Goal: Task Accomplishment & Management: Manage account settings

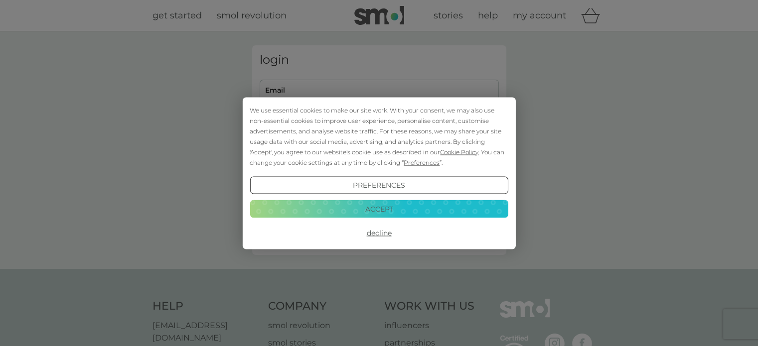
click at [404, 210] on button "Accept" at bounding box center [379, 209] width 258 height 18
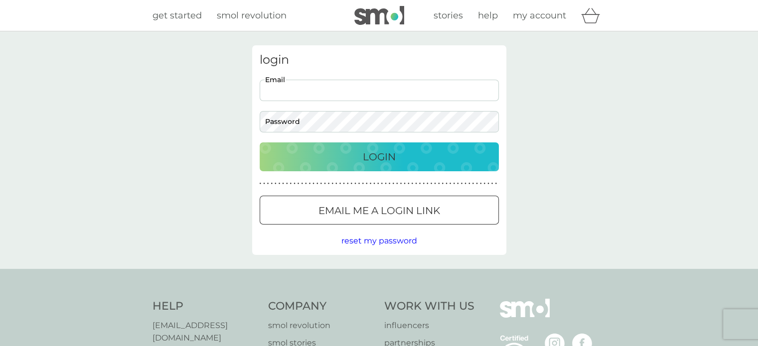
click at [334, 98] on input "Email" at bounding box center [379, 90] width 239 height 21
type input "[PERSON_NAME][EMAIL_ADDRESS][PERSON_NAME][DOMAIN_NAME]"
click at [388, 153] on p "Login" at bounding box center [379, 157] width 33 height 16
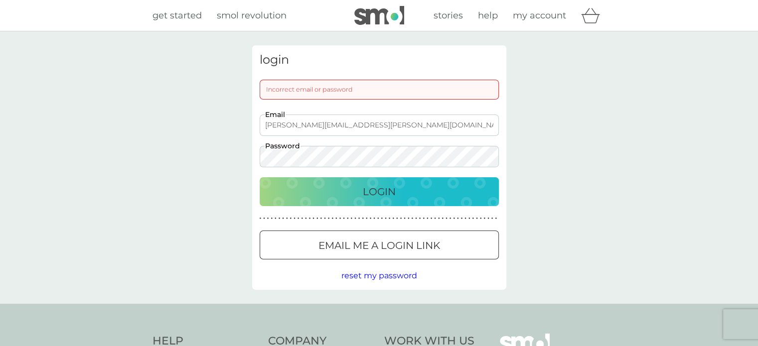
click at [351, 194] on div "Login" at bounding box center [379, 192] width 219 height 16
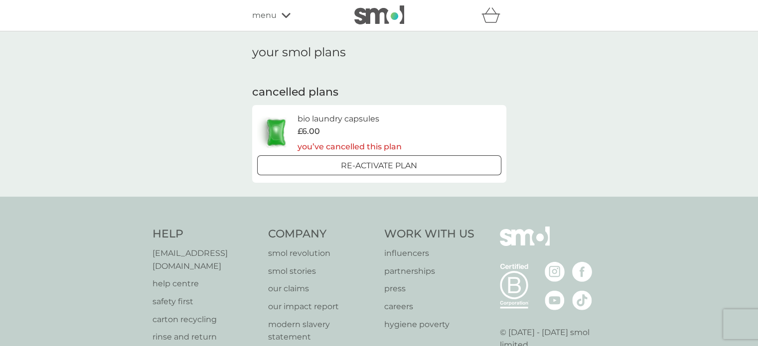
click at [430, 168] on div "Re-activate Plan" at bounding box center [379, 165] width 236 height 13
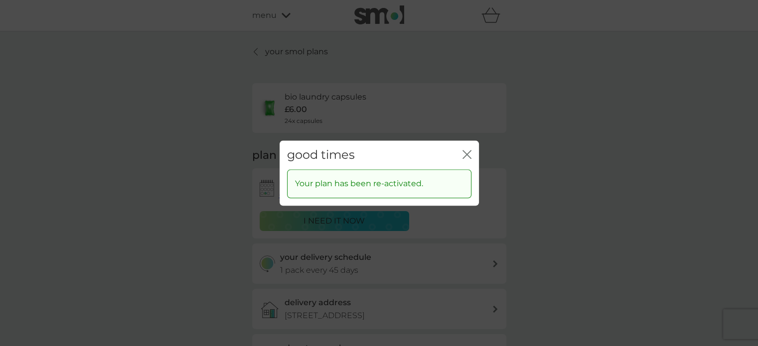
click at [469, 152] on icon "close" at bounding box center [469, 155] width 4 height 8
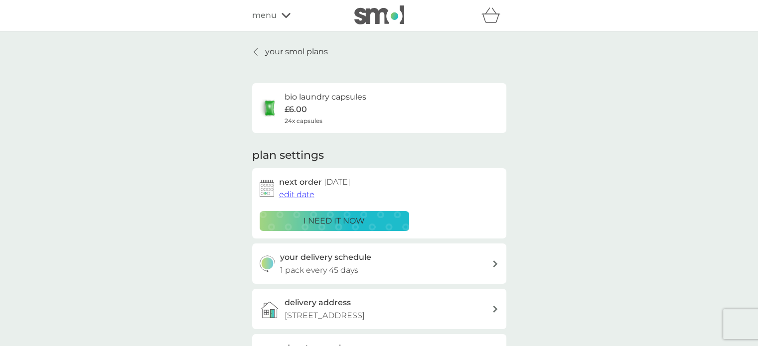
click at [308, 195] on span "edit date" at bounding box center [296, 194] width 35 height 9
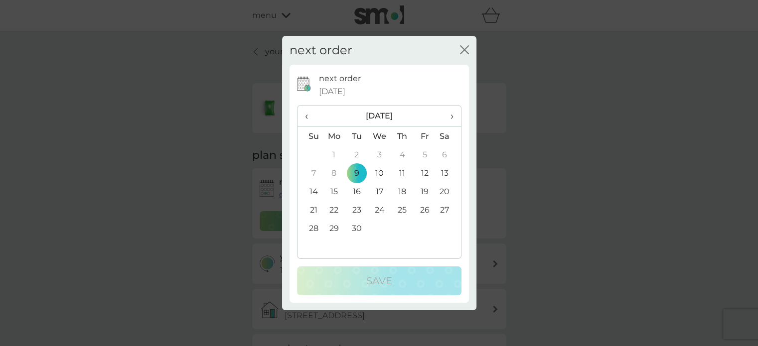
click at [452, 118] on span "›" at bounding box center [448, 116] width 10 height 21
click at [423, 156] on td "3" at bounding box center [424, 155] width 22 height 18
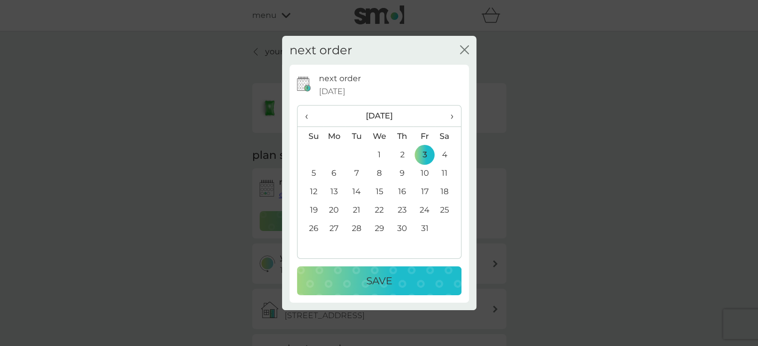
click at [387, 281] on p "Save" at bounding box center [379, 281] width 26 height 16
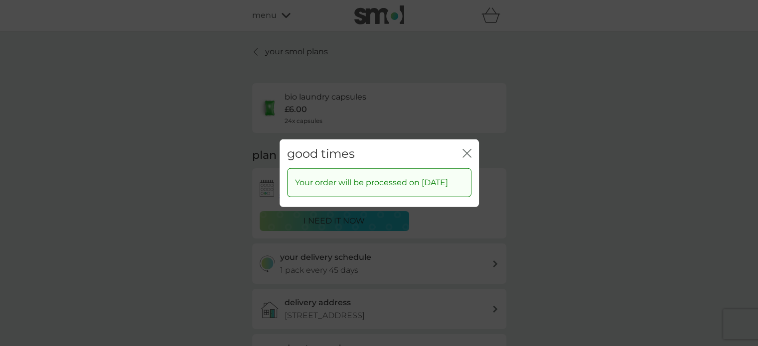
click at [467, 149] on icon "close" at bounding box center [467, 153] width 9 height 9
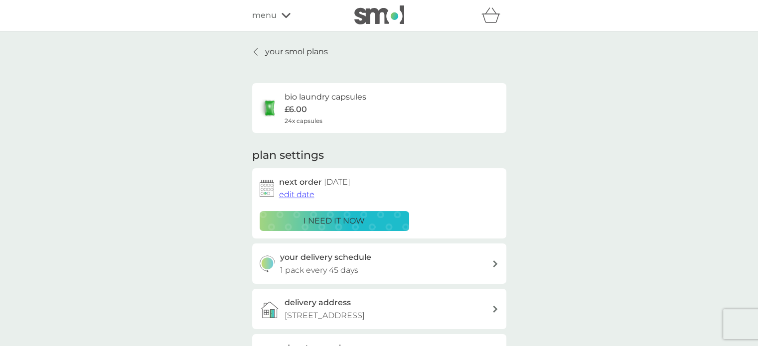
click at [279, 17] on div "menu" at bounding box center [294, 15] width 85 height 13
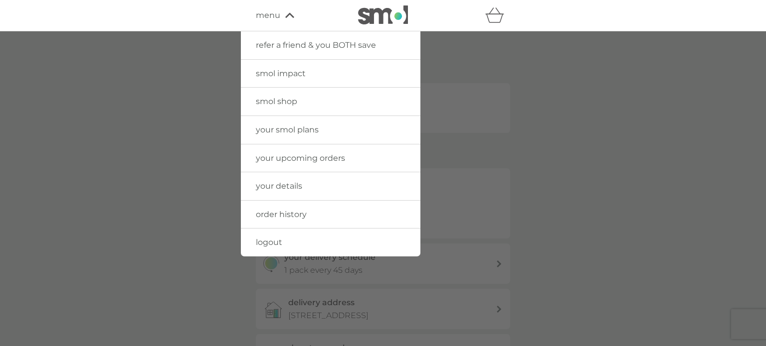
click at [291, 187] on span "your details" at bounding box center [279, 185] width 46 height 9
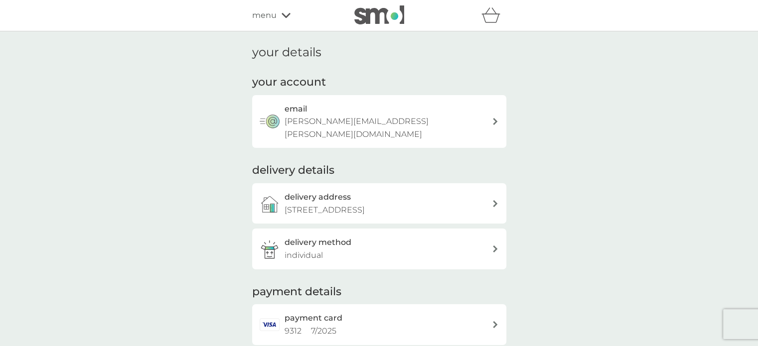
click at [494, 321] on icon at bounding box center [495, 324] width 4 height 7
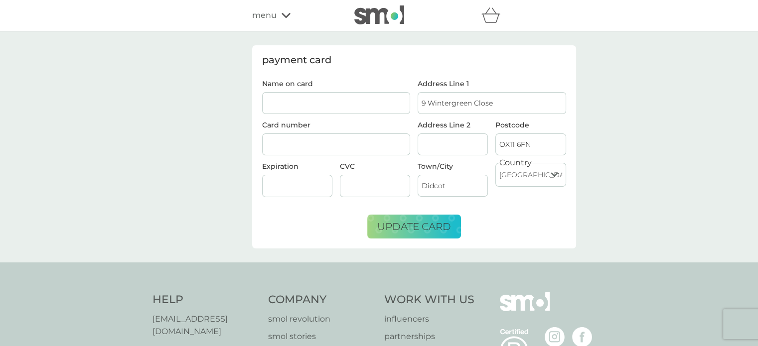
click at [305, 104] on input "Name on card" at bounding box center [336, 103] width 149 height 22
type input "Mrs [PERSON_NAME]"
click at [381, 229] on span "update card" at bounding box center [414, 227] width 74 height 12
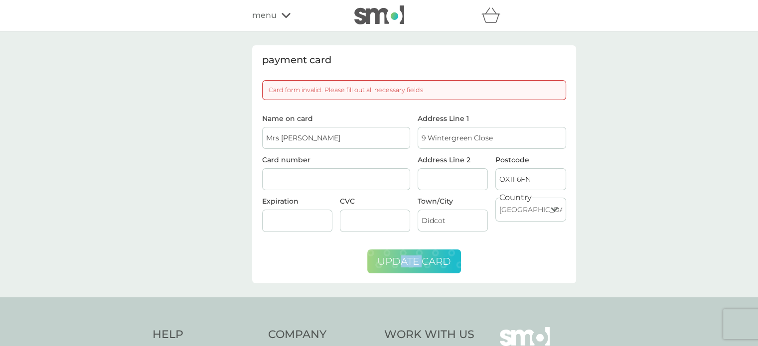
drag, startPoint x: 400, startPoint y: 283, endPoint x: 424, endPoint y: 263, distance: 31.2
click at [424, 263] on div "payment card Card form invalid. Please fill out all necessary fields Name on ca…" at bounding box center [379, 164] width 758 height 266
click at [424, 263] on span "update card" at bounding box center [414, 262] width 74 height 12
click at [390, 265] on span "update card" at bounding box center [414, 262] width 74 height 12
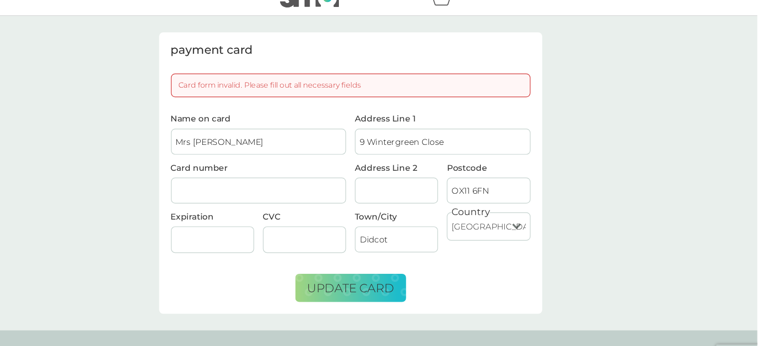
click at [311, 207] on div "Expiration" at bounding box center [297, 219] width 78 height 42
click at [436, 262] on span "update card" at bounding box center [414, 262] width 74 height 12
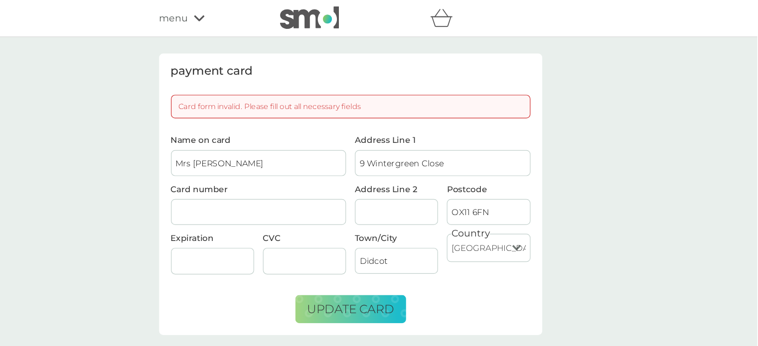
click at [288, 88] on div "Card form invalid. Please fill out all necessary fields" at bounding box center [414, 90] width 304 height 20
click at [138, 2] on div "refer a friend & you BOTH save smol impact smol shop your smol plans your upcom…" at bounding box center [379, 267] width 758 height 534
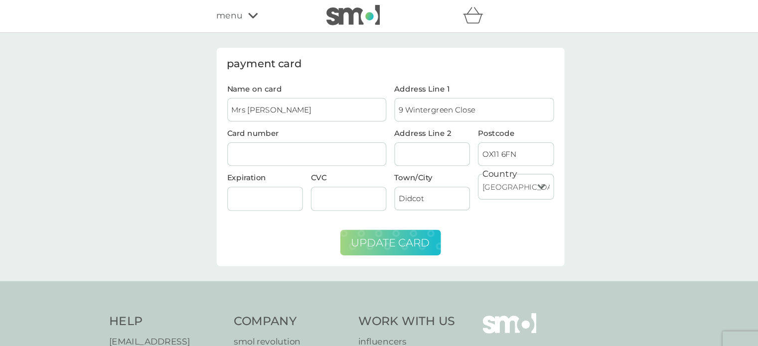
click at [404, 221] on span "update card" at bounding box center [414, 227] width 74 height 12
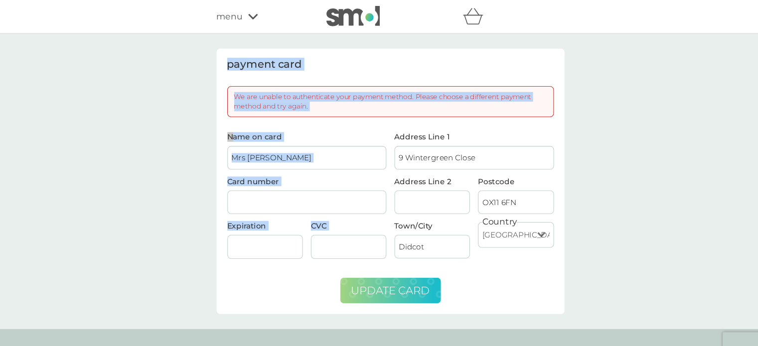
drag, startPoint x: 404, startPoint y: 240, endPoint x: 552, endPoint y: -56, distance: 331.7
click at [552, 0] on html "refer a friend & you BOTH save smol impact smol shop your smol plans your upcom…" at bounding box center [379, 271] width 758 height 543
